Goal: Communication & Community: Answer question/provide support

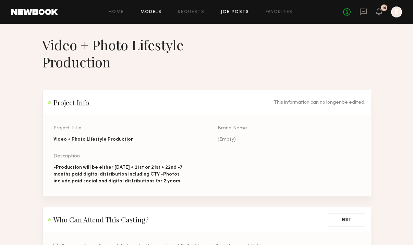
click at [159, 11] on link "Models" at bounding box center [150, 12] width 21 height 4
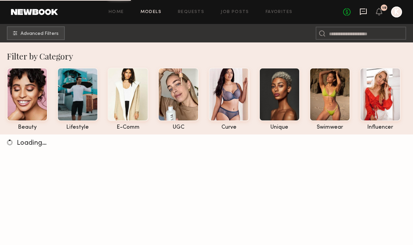
click at [364, 11] on icon at bounding box center [363, 12] width 8 height 8
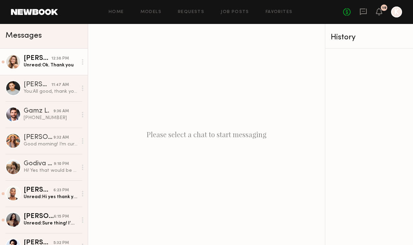
click at [46, 72] on link "[PERSON_NAME] 12:38 PM Unread: Ok. Thank you" at bounding box center [44, 62] width 88 height 26
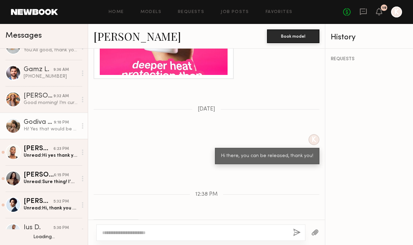
scroll to position [81, 0]
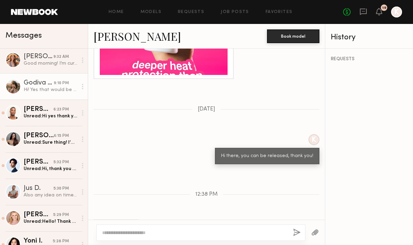
click at [45, 97] on link "Godiva G. 9:10 PM Hi! Yes that would be amazing :) I’m available! Thanks for re…" at bounding box center [44, 86] width 88 height 26
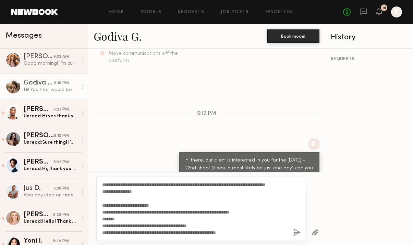
type textarea "**********"
click at [293, 231] on button "button" at bounding box center [297, 233] width 8 height 9
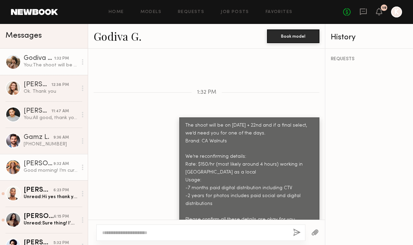
scroll to position [24, 0]
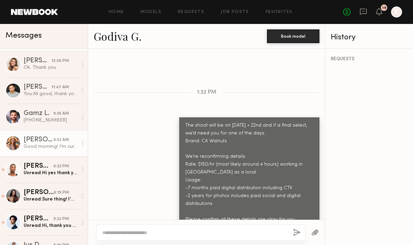
click at [53, 149] on div "Good morning! I’m currently only available on August 21st (I leave town the 22n…" at bounding box center [51, 146] width 54 height 7
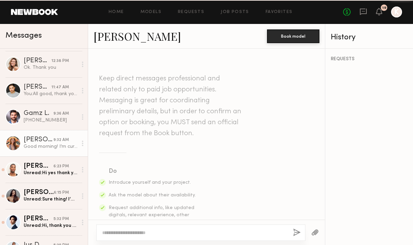
scroll to position [800, 0]
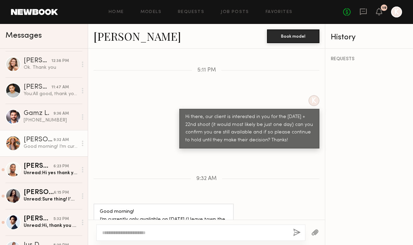
click at [151, 235] on textarea at bounding box center [194, 232] width 185 height 7
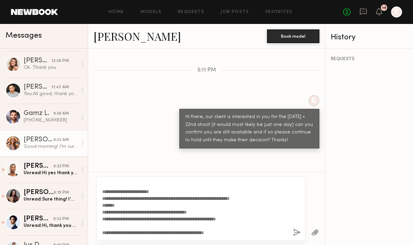
scroll to position [34, 0]
type textarea "**********"
click at [295, 234] on button "button" at bounding box center [297, 233] width 8 height 9
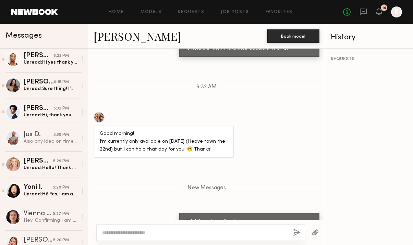
scroll to position [154, 0]
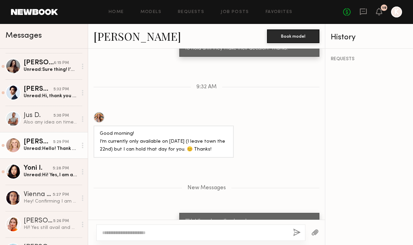
click at [30, 147] on div "Unread: Hello! Thank you so much for your message. Yes, I’m available both days…" at bounding box center [51, 149] width 54 height 7
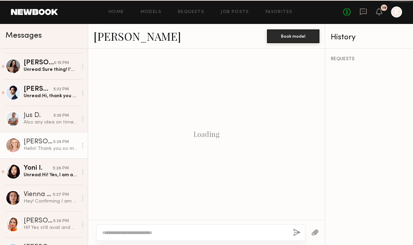
scroll to position [278, 0]
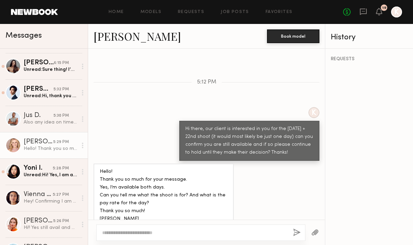
click at [159, 235] on textarea at bounding box center [194, 232] width 185 height 7
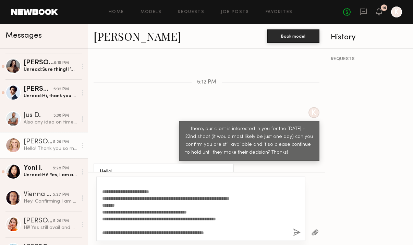
scroll to position [0, 0]
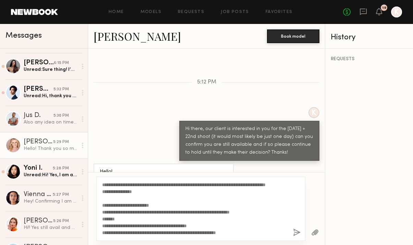
type textarea "**********"
click at [297, 236] on button "button" at bounding box center [297, 233] width 8 height 9
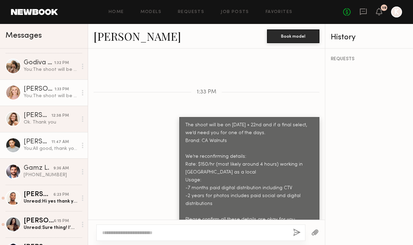
scroll to position [62, 0]
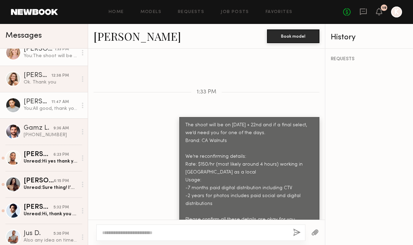
click at [55, 156] on div "6:23 PM" at bounding box center [60, 155] width 15 height 7
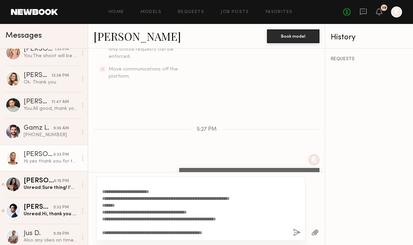
scroll to position [21, 0]
type textarea "**********"
click at [300, 230] on button "button" at bounding box center [297, 233] width 8 height 9
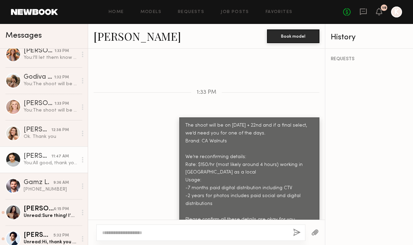
scroll to position [71, 0]
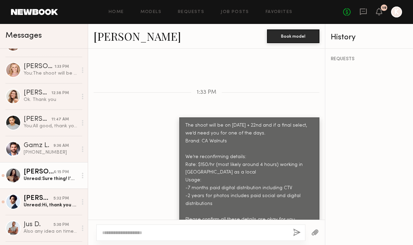
click at [45, 176] on div "Unread: Sure thing! I’m definitely available August 22, might have a conflict o…" at bounding box center [51, 179] width 54 height 7
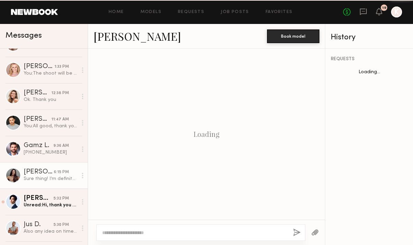
scroll to position [360, 0]
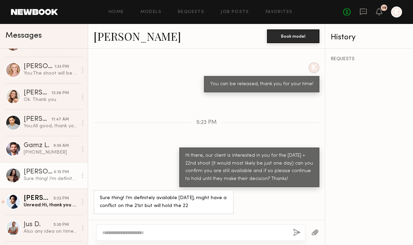
click at [134, 232] on textarea at bounding box center [194, 232] width 185 height 7
paste textarea "**********"
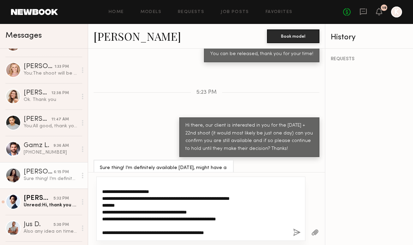
type textarea "**********"
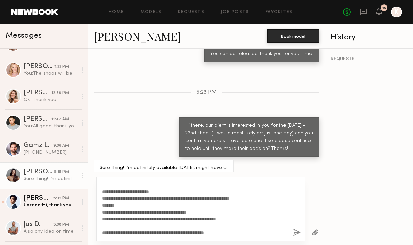
click at [295, 231] on button "button" at bounding box center [297, 233] width 8 height 9
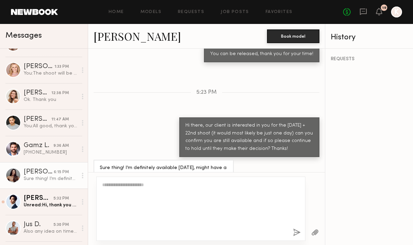
scroll to position [0, 0]
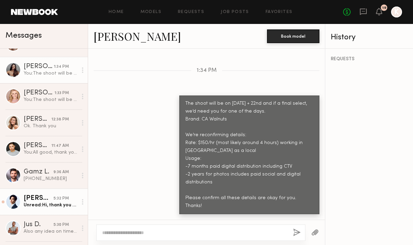
click at [47, 194] on link "Alec W. 5:32 PM Unread: Hi, thank you for the message! I’m fully available for …" at bounding box center [44, 202] width 88 height 26
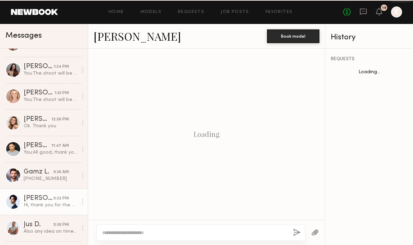
scroll to position [238, 0]
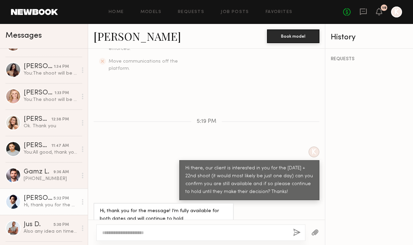
click at [170, 233] on textarea at bounding box center [194, 232] width 185 height 7
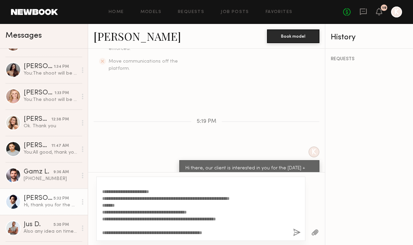
scroll to position [21, 0]
type textarea "**********"
click at [292, 234] on div "**********" at bounding box center [200, 209] width 209 height 64
click at [296, 234] on button "button" at bounding box center [297, 233] width 8 height 9
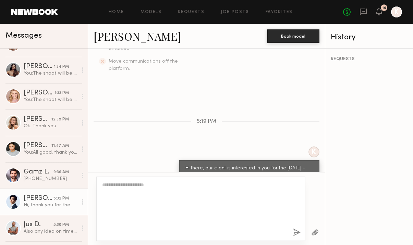
scroll to position [0, 0]
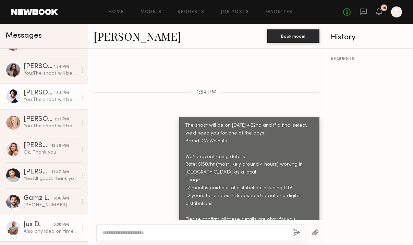
click at [46, 229] on div "Also any idea on times for both days?" at bounding box center [51, 231] width 54 height 7
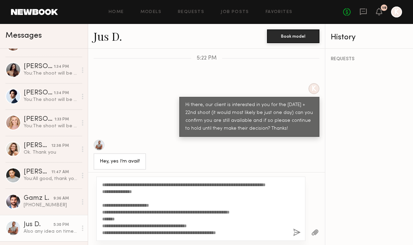
scroll to position [26, 0]
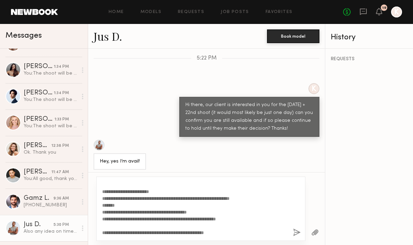
type textarea "**********"
click at [298, 235] on button "button" at bounding box center [297, 233] width 8 height 9
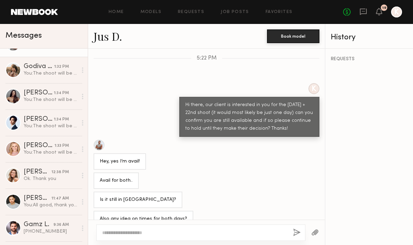
scroll to position [0, 0]
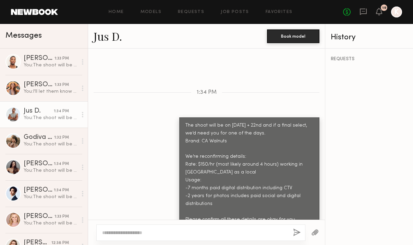
click at [266, 241] on div at bounding box center [206, 232] width 237 height 25
click at [248, 229] on div at bounding box center [200, 233] width 209 height 16
click at [218, 235] on textarea at bounding box center [194, 232] width 185 height 7
type textarea "**********"
click at [293, 235] on button "button" at bounding box center [297, 233] width 8 height 9
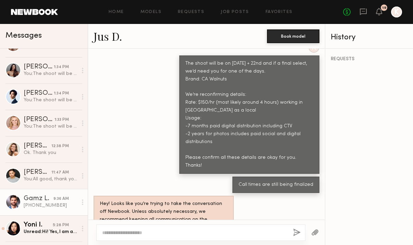
scroll to position [147, 0]
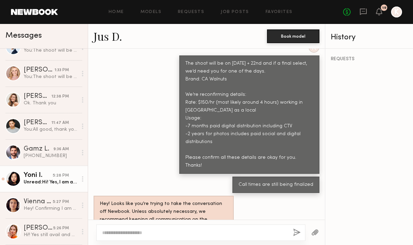
click at [53, 183] on div "Unread: Hi! Yes, I am available. Will hold. Thank you 😊" at bounding box center [51, 182] width 54 height 7
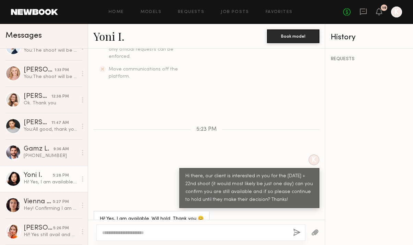
click at [130, 235] on textarea at bounding box center [194, 232] width 185 height 7
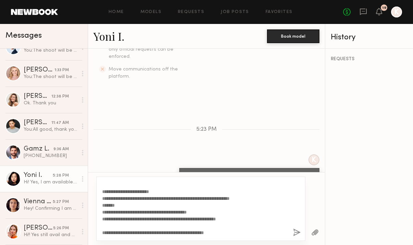
type textarea "**********"
click at [298, 235] on button "button" at bounding box center [297, 233] width 8 height 9
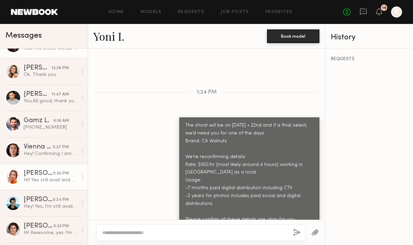
click at [48, 183] on div "Hi!! Yes still avail and will hold both days. Thank you!" at bounding box center [51, 180] width 54 height 7
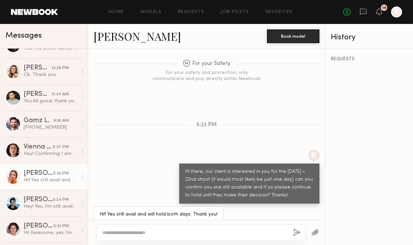
click at [129, 232] on textarea at bounding box center [194, 232] width 185 height 7
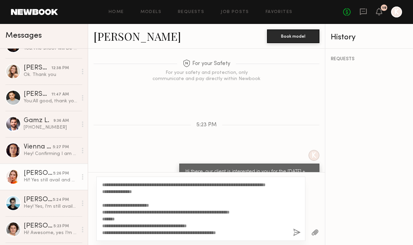
type textarea "**********"
click at [296, 232] on button "button" at bounding box center [297, 233] width 8 height 9
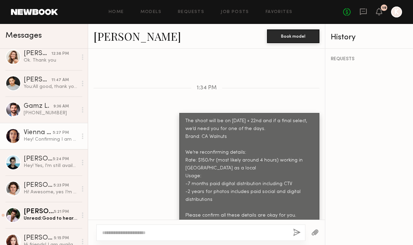
click at [47, 140] on div "Hey! Confirming I am available for both days and can hold these dates for you. …" at bounding box center [51, 139] width 54 height 7
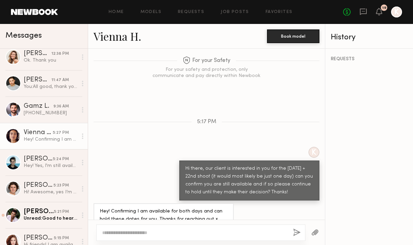
click at [135, 234] on textarea at bounding box center [194, 232] width 185 height 7
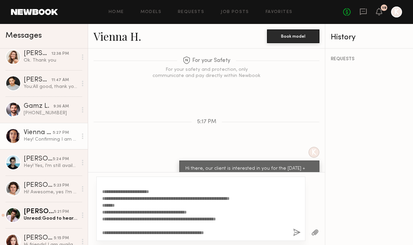
type textarea "**********"
click at [300, 232] on button "button" at bounding box center [297, 233] width 8 height 9
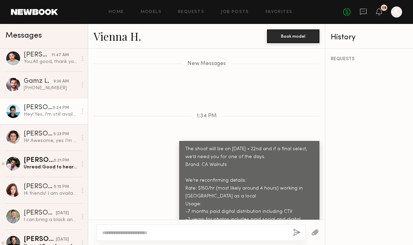
click at [45, 116] on div "Hey! Yes, I'm still available" at bounding box center [51, 114] width 54 height 7
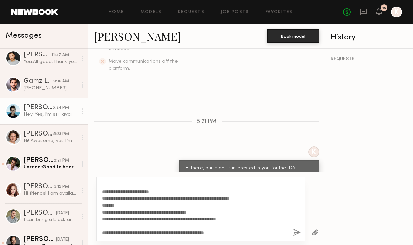
type textarea "**********"
click at [296, 234] on button "button" at bounding box center [297, 233] width 8 height 9
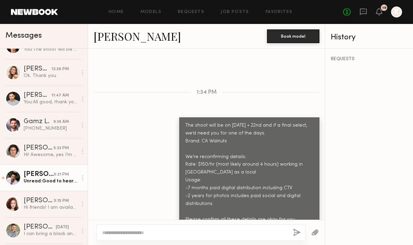
click at [49, 179] on div "Unread: Good to hear, atm I can keep the dates open though 22nd preferably woul…" at bounding box center [51, 181] width 54 height 7
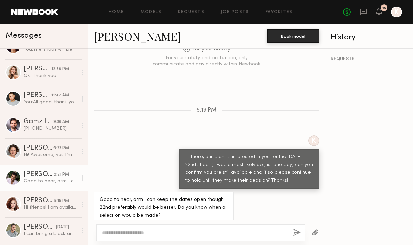
paste textarea "**********"
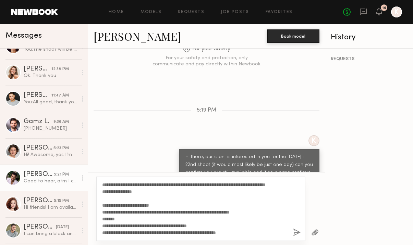
click at [140, 153] on div "K Hi there, our client is interested in you for the August 21 + 22nd shoot (it …" at bounding box center [206, 162] width 237 height 54
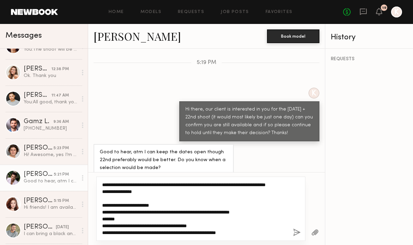
click at [204, 202] on textarea "**********" at bounding box center [194, 208] width 185 height 55
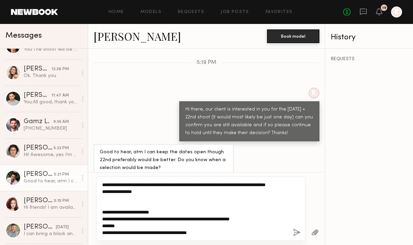
type textarea "**********"
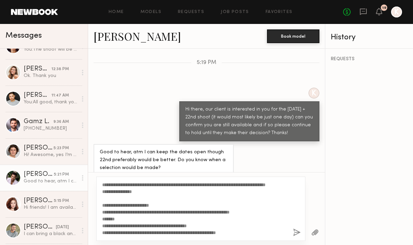
click at [295, 230] on button "button" at bounding box center [297, 233] width 8 height 9
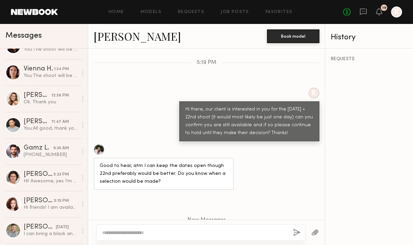
scroll to position [0, 0]
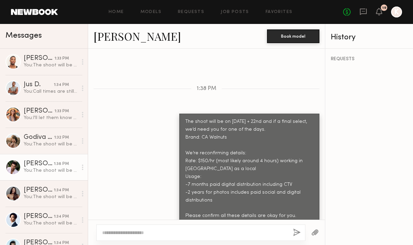
click at [199, 231] on textarea at bounding box center [194, 232] width 185 height 7
type textarea "**********"
click at [293, 231] on button "button" at bounding box center [297, 233] width 8 height 9
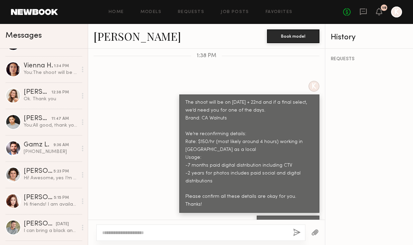
scroll to position [300, 0]
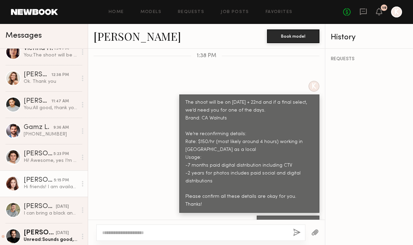
click at [44, 185] on div "Hi friends! I am available those dates, but unfortunately I can’t see any of th…" at bounding box center [51, 187] width 54 height 7
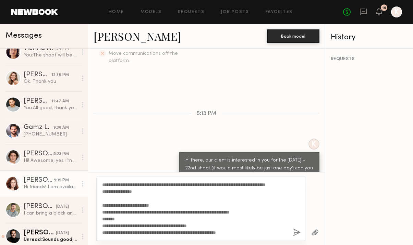
scroll to position [27, 0]
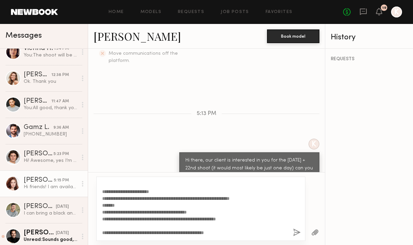
type textarea "**********"
click at [295, 231] on button "button" at bounding box center [297, 233] width 8 height 9
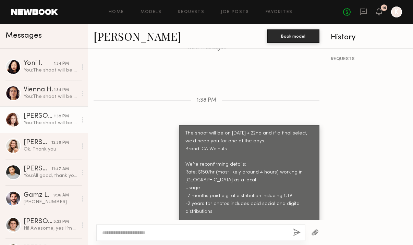
scroll to position [343, 0]
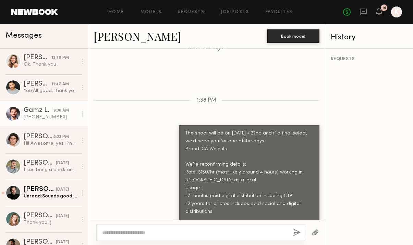
click at [34, 113] on div "Gamz L." at bounding box center [39, 110] width 30 height 7
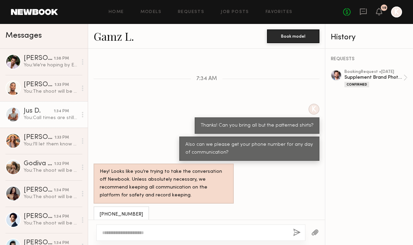
click at [41, 105] on link "Jus D. 1:34 PM You: Call times are still being finalized" at bounding box center [44, 114] width 88 height 26
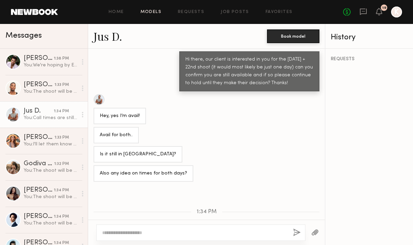
click at [153, 11] on link "Models" at bounding box center [150, 12] width 21 height 4
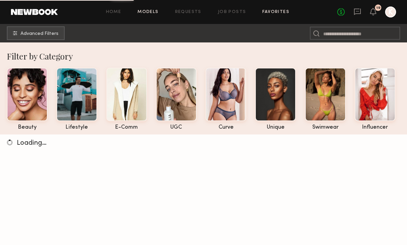
click at [270, 11] on link "Favorites" at bounding box center [276, 12] width 27 height 4
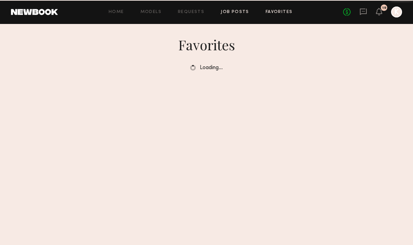
click at [232, 13] on link "Job Posts" at bounding box center [235, 12] width 28 height 4
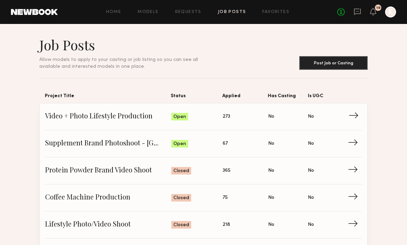
click at [223, 120] on span "273" at bounding box center [227, 117] width 8 height 8
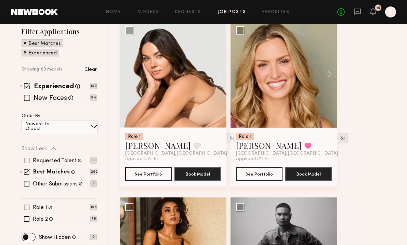
scroll to position [140, 0]
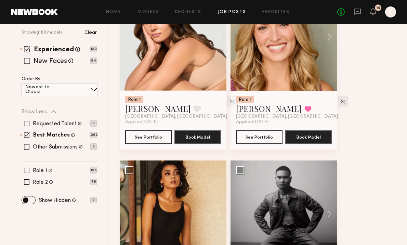
click at [24, 169] on div "Role 1 Female, 18–60, All ethnicities 195" at bounding box center [59, 170] width 75 height 5
click at [26, 172] on span at bounding box center [26, 170] width 5 height 5
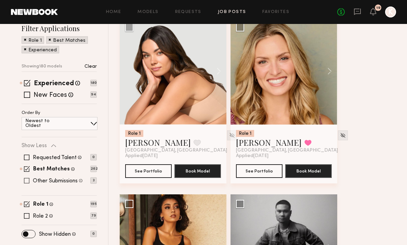
scroll to position [69, 0]
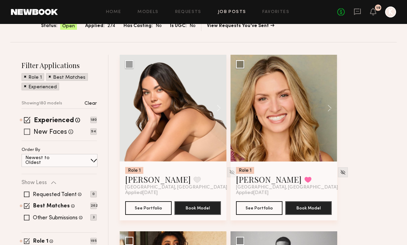
click at [29, 134] on span at bounding box center [27, 132] width 6 height 6
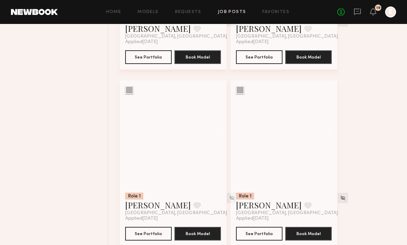
scroll to position [14708, 0]
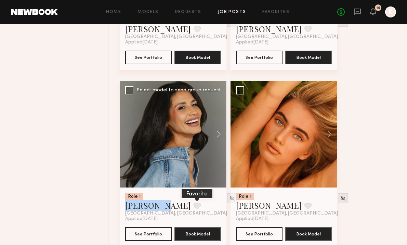
click at [194, 209] on button at bounding box center [197, 206] width 7 height 6
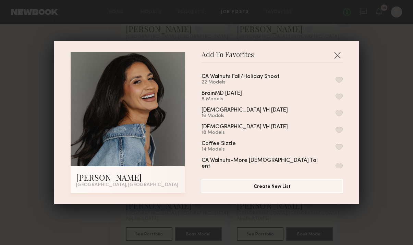
click at [335, 78] on button "button" at bounding box center [338, 80] width 7 height 6
click at [336, 58] on button "button" at bounding box center [336, 55] width 11 height 11
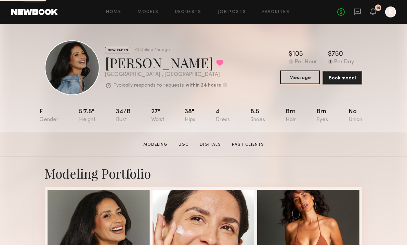
click at [303, 76] on button "Message" at bounding box center [300, 78] width 40 height 14
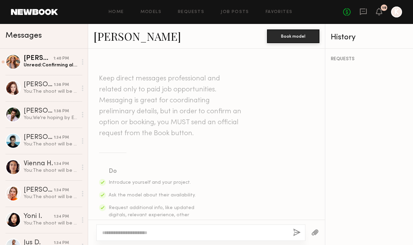
type textarea "**********"
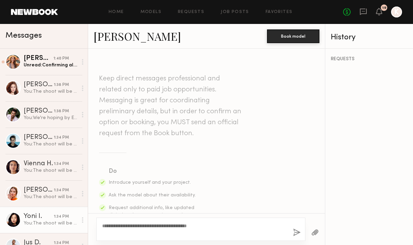
drag, startPoint x: 218, startPoint y: 225, endPoint x: 0, endPoint y: 220, distance: 218.2
click at [0, 220] on div "Messages Deena T. 1:40 PM Unread: Confirming all looks good! Thanks! Soula B. 1…" at bounding box center [206, 134] width 413 height 221
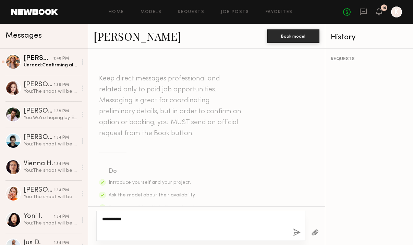
paste textarea "**********"
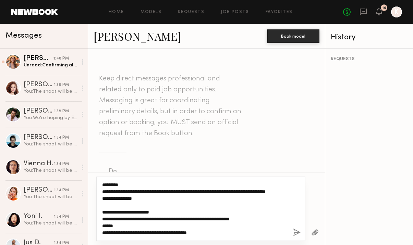
type textarea "**********"
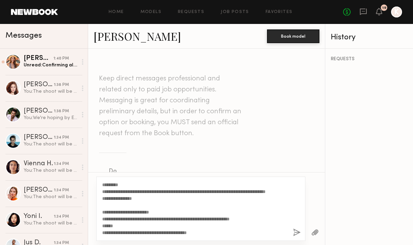
click at [294, 231] on button "button" at bounding box center [297, 233] width 8 height 9
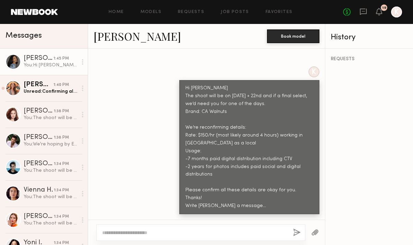
scroll to position [298, 0]
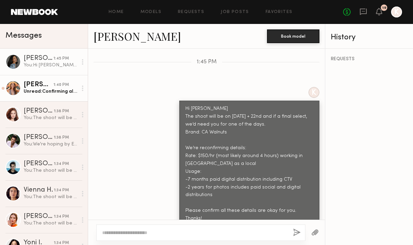
click at [32, 88] on div "Unread: Confirming all looks good! Thanks!" at bounding box center [51, 91] width 54 height 7
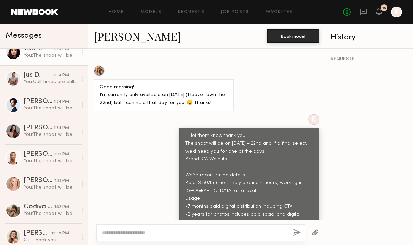
scroll to position [207, 0]
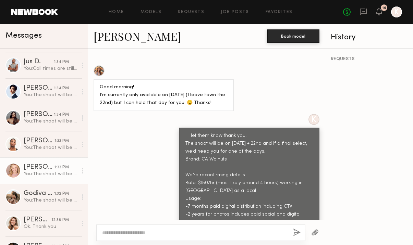
click at [35, 168] on div "[PERSON_NAME]" at bounding box center [39, 167] width 31 height 7
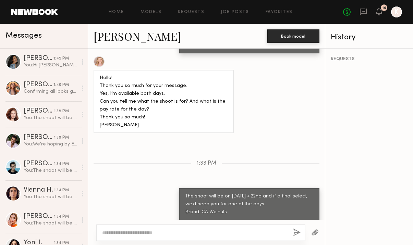
click at [34, 162] on div "[PERSON_NAME]" at bounding box center [39, 164] width 30 height 7
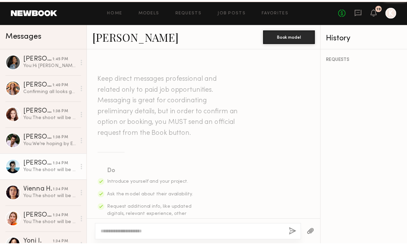
scroll to position [417, 0]
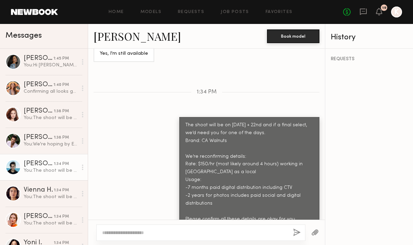
click at [186, 14] on div "Home Models Requests Job Posts Favorites Sign Out No fees up to $5,000 19 K" at bounding box center [230, 12] width 344 height 11
click at [186, 14] on link "Requests" at bounding box center [191, 12] width 26 height 4
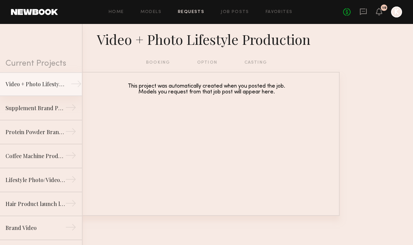
click at [29, 84] on div "Video + Photo Lifestyle Production" at bounding box center [35, 84] width 60 height 8
click at [163, 61] on div "booking option casting" at bounding box center [206, 63] width 121 height 8
click at [150, 72] on div "booking option casting" at bounding box center [206, 65] width 413 height 13
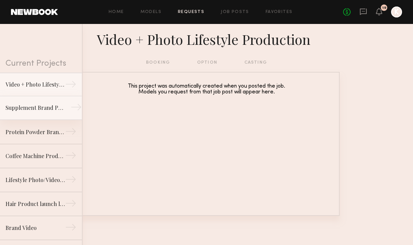
click at [19, 109] on div "Supplement Brand Photoshoot - [GEOGRAPHIC_DATA]" at bounding box center [35, 108] width 60 height 8
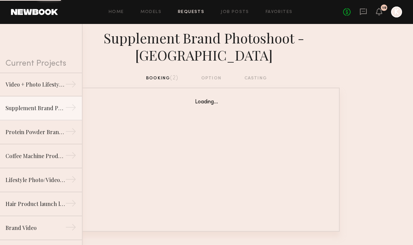
click at [166, 77] on div "booking (2) option casting" at bounding box center [206, 79] width 121 height 8
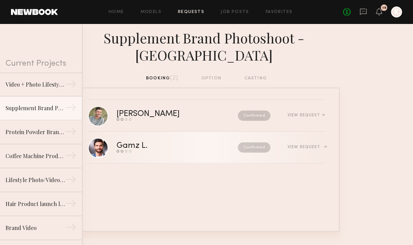
click at [174, 148] on div "Gamz L." at bounding box center [154, 146] width 76 height 8
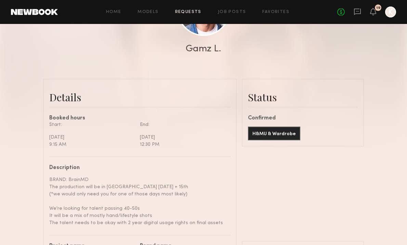
scroll to position [131, 0]
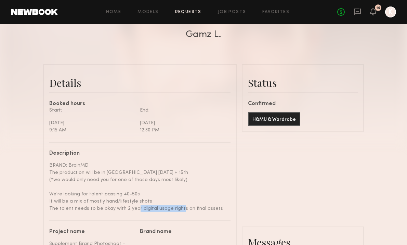
drag, startPoint x: 136, startPoint y: 209, endPoint x: 178, endPoint y: 209, distance: 41.8
click at [178, 209] on div "BRAND: BrainMD The production will be in San Diego August 14th + 15th (*we woul…" at bounding box center [137, 187] width 176 height 50
copy div "digital usage rights"
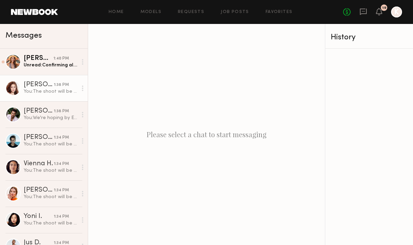
click at [31, 95] on link "[PERSON_NAME] 1:38 PM You: The shoot will be on [DATE] + 22nd and if a final se…" at bounding box center [44, 88] width 88 height 26
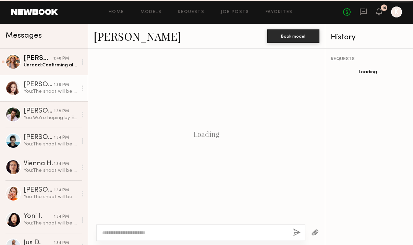
scroll to position [425, 0]
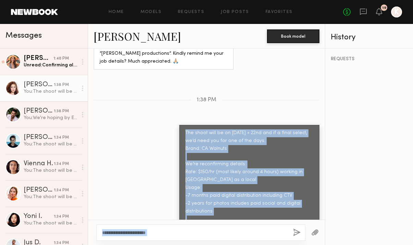
drag, startPoint x: 179, startPoint y: 108, endPoint x: 318, endPoint y: 220, distance: 178.8
click at [318, 220] on div "Keep direct messages professional and related only to paid job opportunities. M…" at bounding box center [206, 147] width 237 height 197
copy div "The shoot will be on [DATE] + 22nd and if a final select, we’d need you for one…"
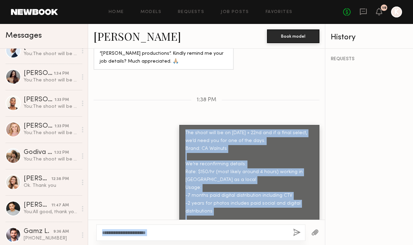
scroll to position [345, 0]
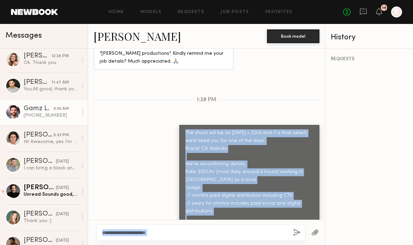
click at [46, 114] on div "[PHONE_NUMBER]" at bounding box center [51, 115] width 54 height 7
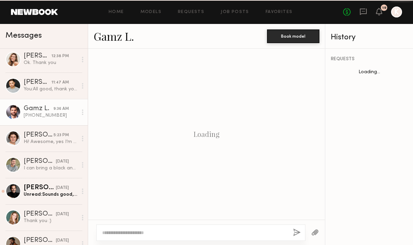
scroll to position [676, 0]
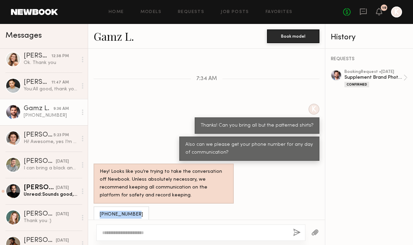
drag, startPoint x: 97, startPoint y: 203, endPoint x: 128, endPoint y: 204, distance: 31.2
click at [128, 206] on div "[PHONE_NUMBER]" at bounding box center [120, 214] width 55 height 16
copy div "[PHONE_NUMBER]"
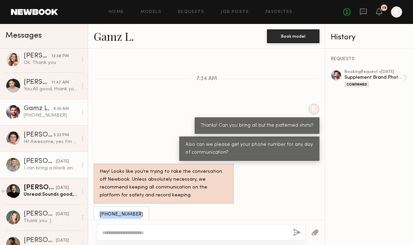
click at [36, 168] on div "I can bring a black and blue suit. Leather jacket. I’ll bring a steamer" at bounding box center [51, 168] width 54 height 7
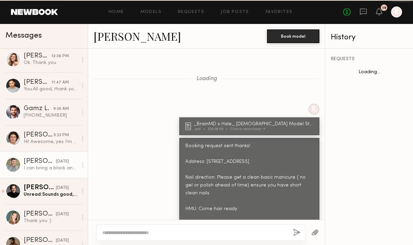
scroll to position [941, 0]
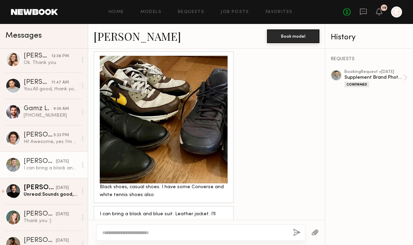
click at [143, 231] on textarea at bounding box center [194, 232] width 185 height 7
type textarea "**********"
click at [297, 232] on button "button" at bounding box center [297, 233] width 8 height 9
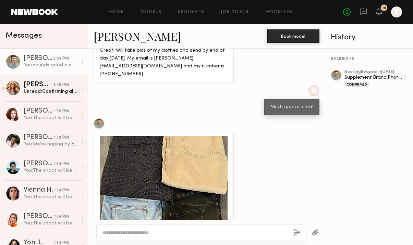
scroll to position [144, 0]
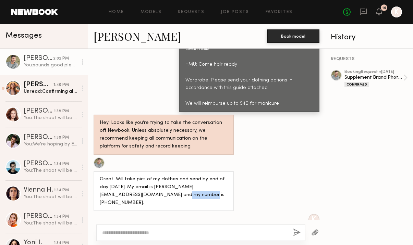
drag, startPoint x: 130, startPoint y: 187, endPoint x: 154, endPoint y: 187, distance: 24.3
click at [154, 187] on div "Great. Will take pics of my clothes and send by end of day [DATE]. My email is …" at bounding box center [164, 192] width 128 height 32
copy div "3123880021"
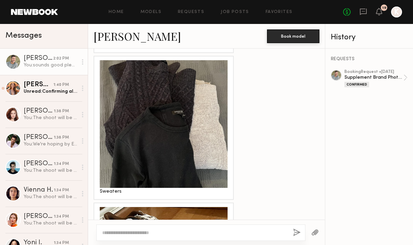
scroll to position [833, 0]
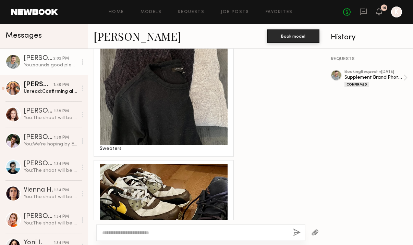
click at [160, 230] on textarea at bounding box center [194, 232] width 185 height 7
type textarea "**********"
click at [298, 233] on button "button" at bounding box center [297, 233] width 8 height 9
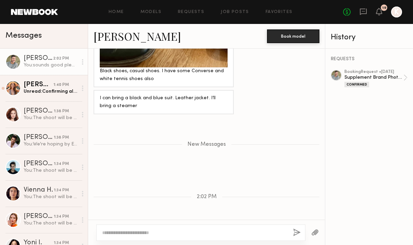
scroll to position [1012, 0]
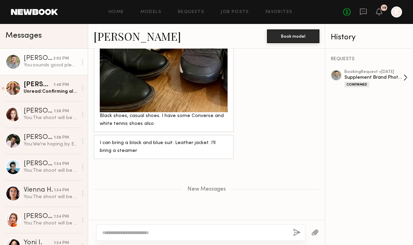
click at [388, 72] on div "booking Request • [DATE]" at bounding box center [373, 72] width 59 height 4
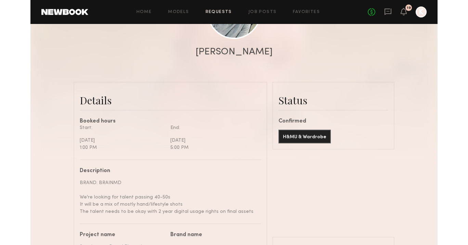
scroll to position [2744, 0]
